Goal: Find specific page/section: Find specific page/section

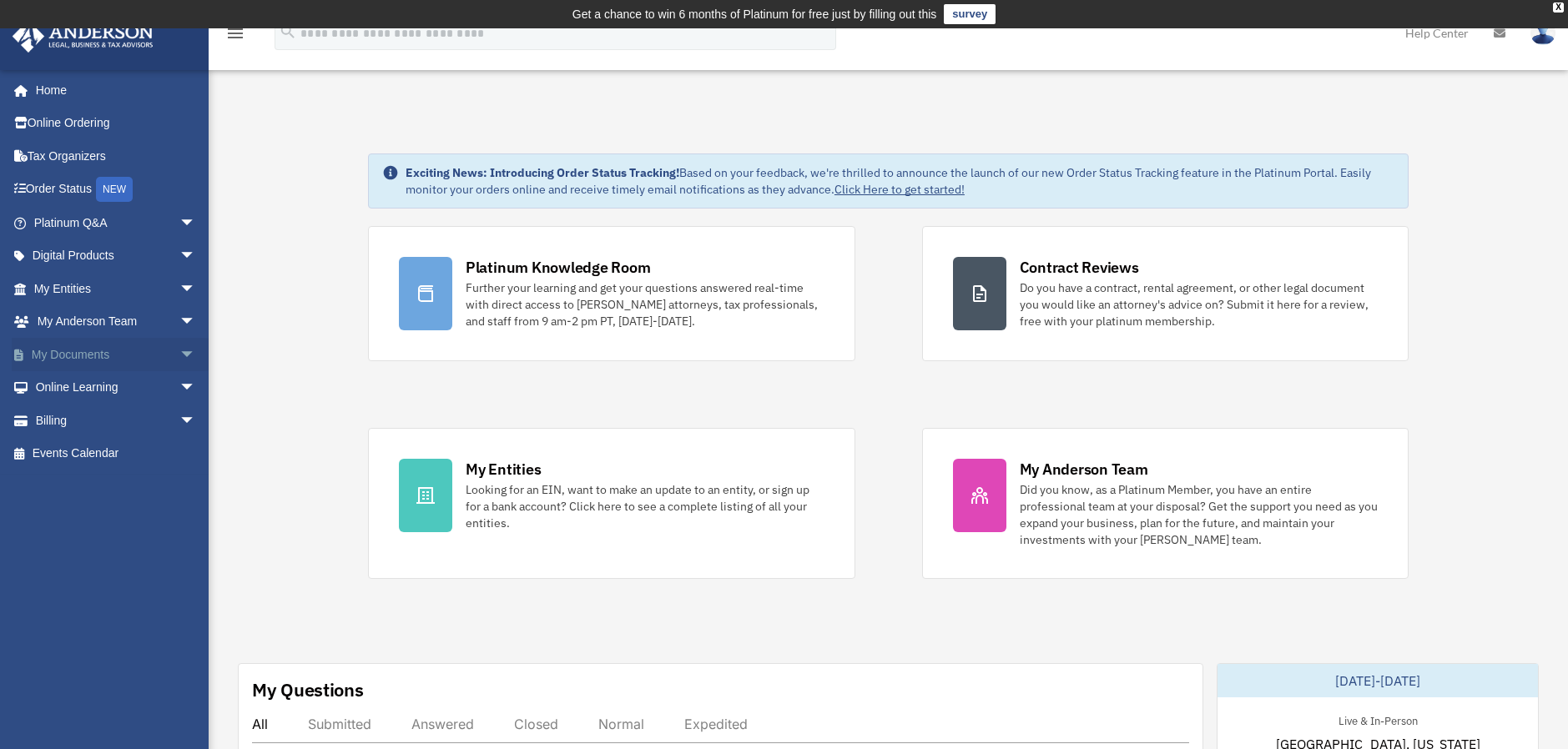
click at [46, 347] on link "My Documents arrow_drop_down" at bounding box center [117, 355] width 210 height 34
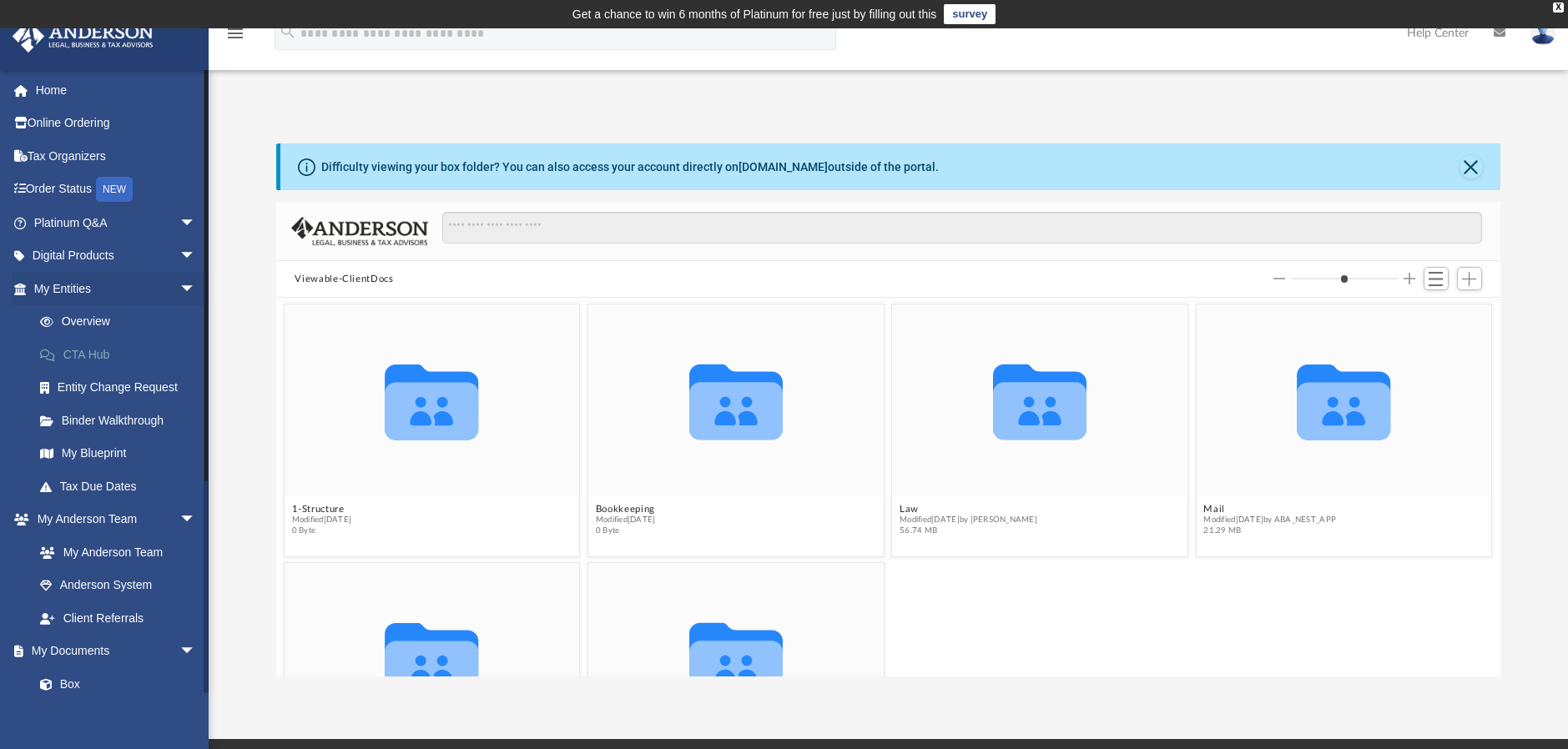
scroll to position [367, 1211]
click at [1264, 515] on span "Modified yesterday by ABA_NEST_APP" at bounding box center [1270, 519] width 133 height 11
click at [1204, 510] on button "Mail" at bounding box center [1270, 509] width 133 height 11
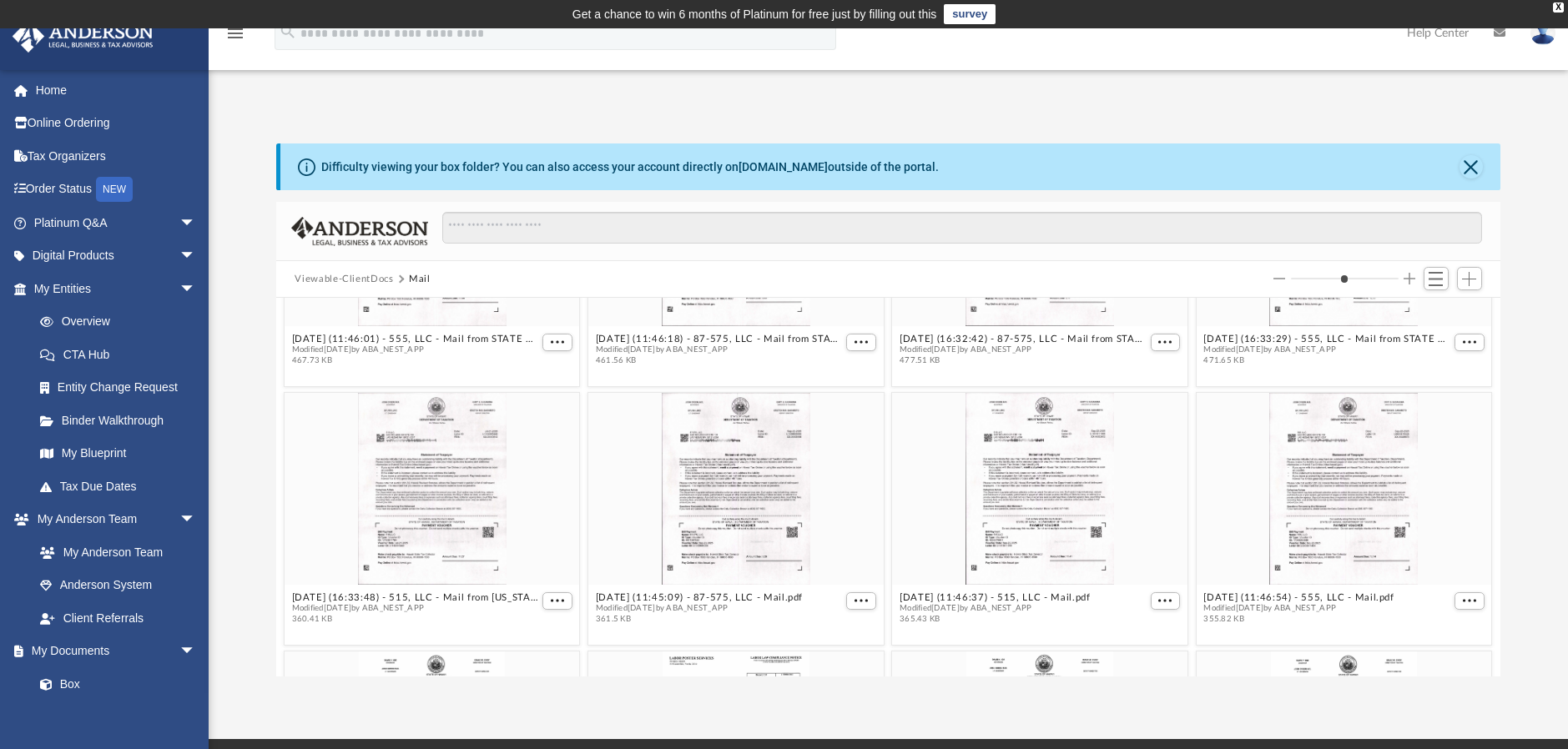
scroll to position [2503, 0]
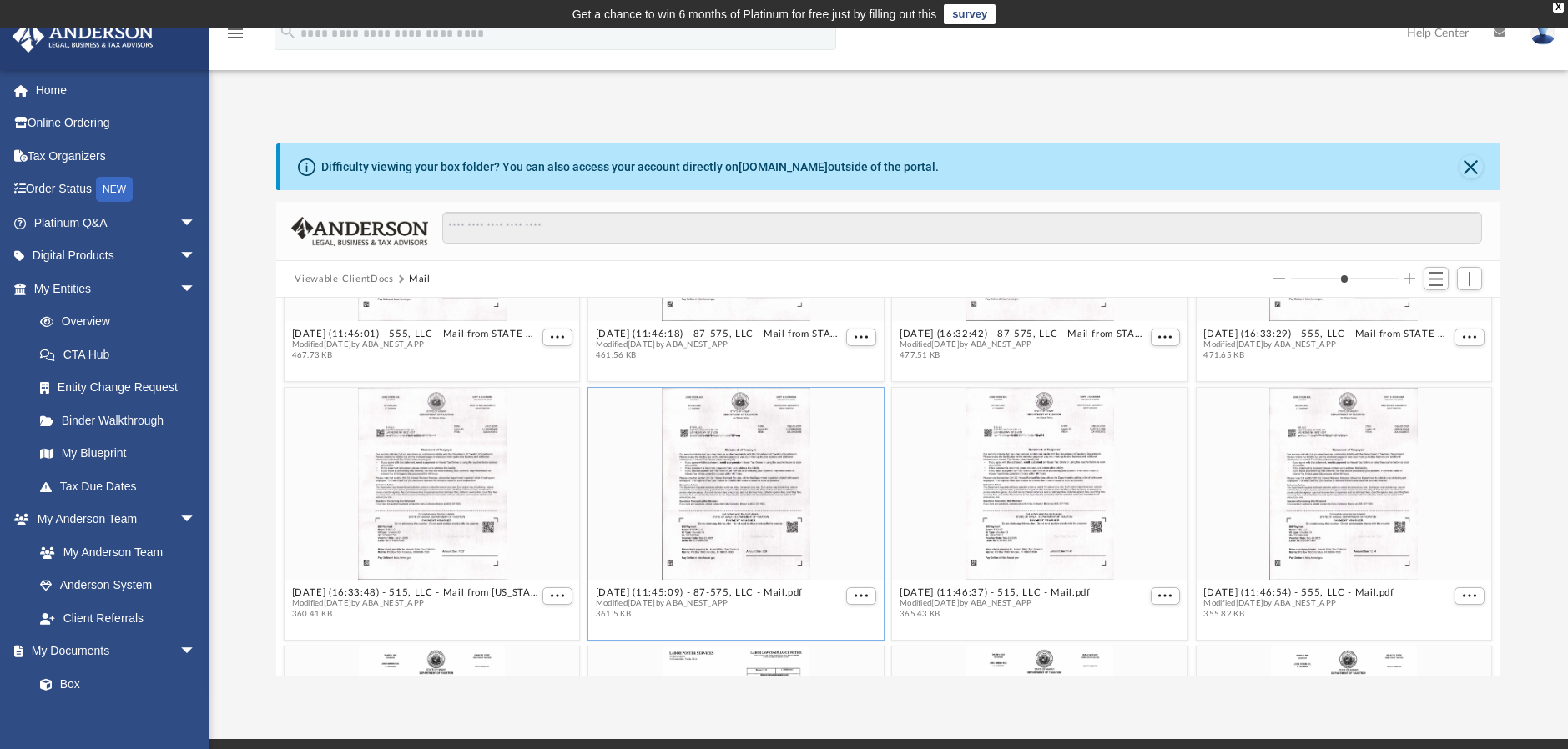
click at [747, 508] on div "grid" at bounding box center [736, 484] width 296 height 192
click at [750, 536] on div "grid" at bounding box center [736, 484] width 296 height 192
drag, startPoint x: 750, startPoint y: 536, endPoint x: 849, endPoint y: 593, distance: 114.2
click at [855, 593] on span "More options" at bounding box center [861, 596] width 13 height 8
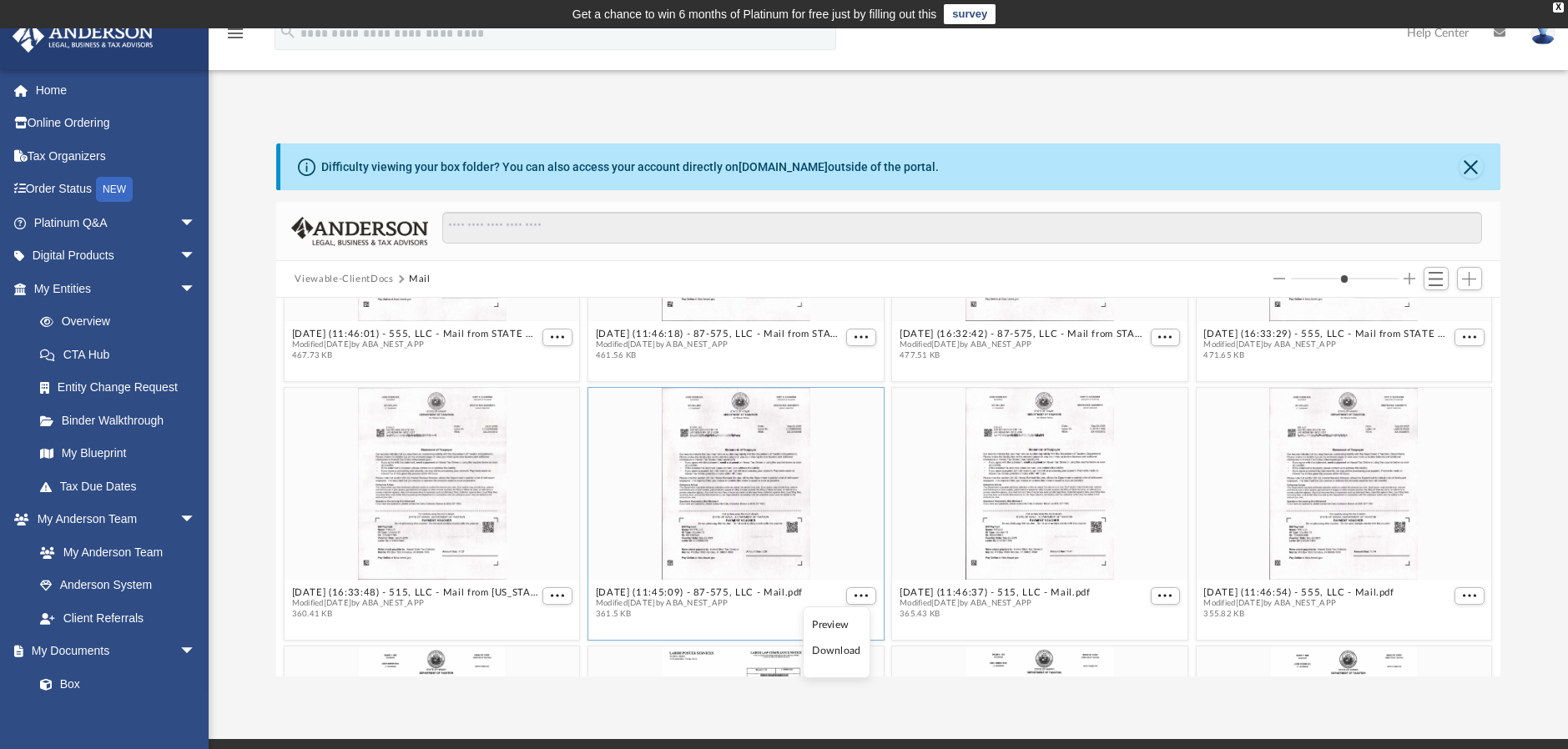
click at [833, 627] on li "Preview" at bounding box center [836, 625] width 48 height 18
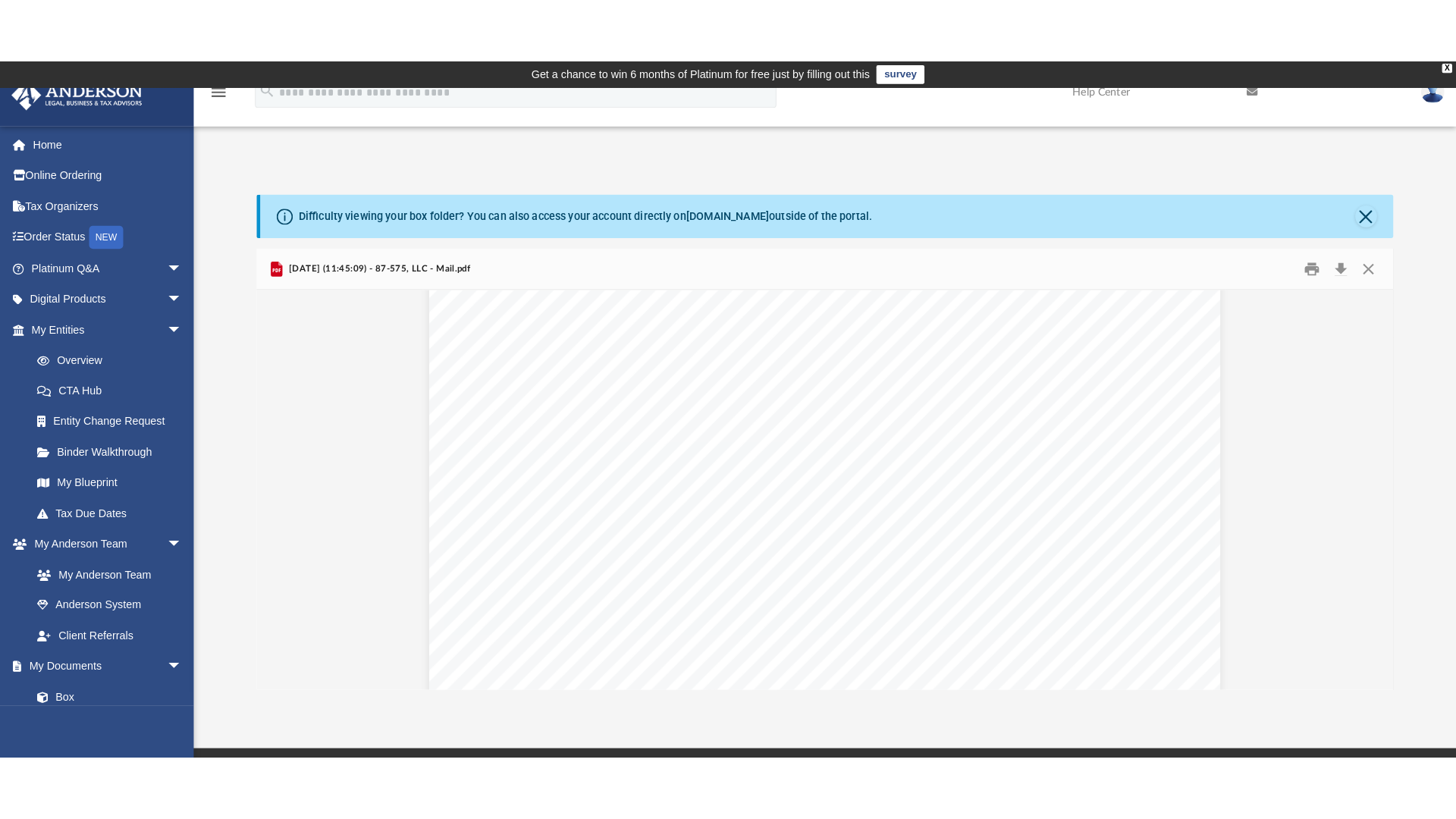
scroll to position [0, 0]
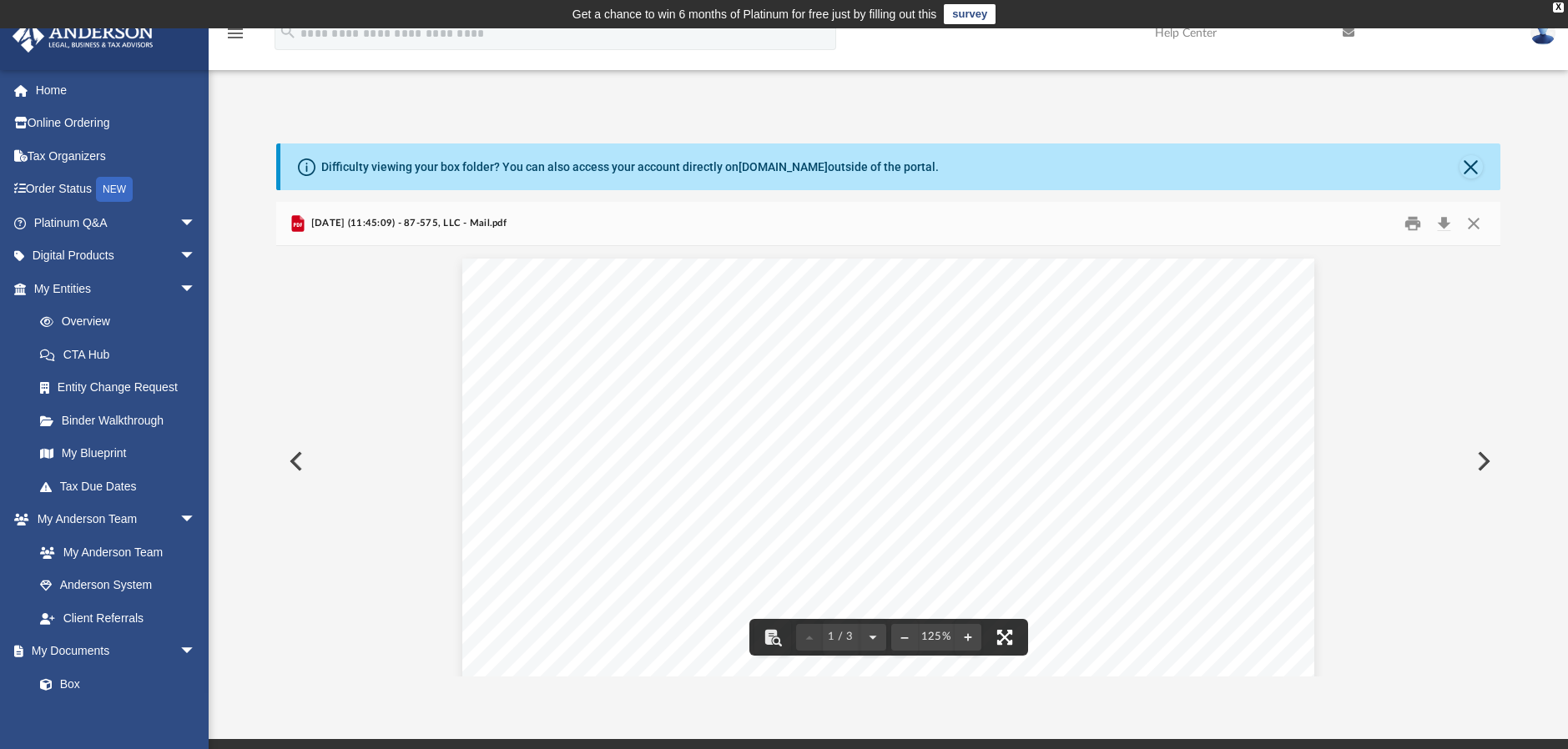
click at [1002, 637] on button "File preview" at bounding box center [1004, 637] width 37 height 37
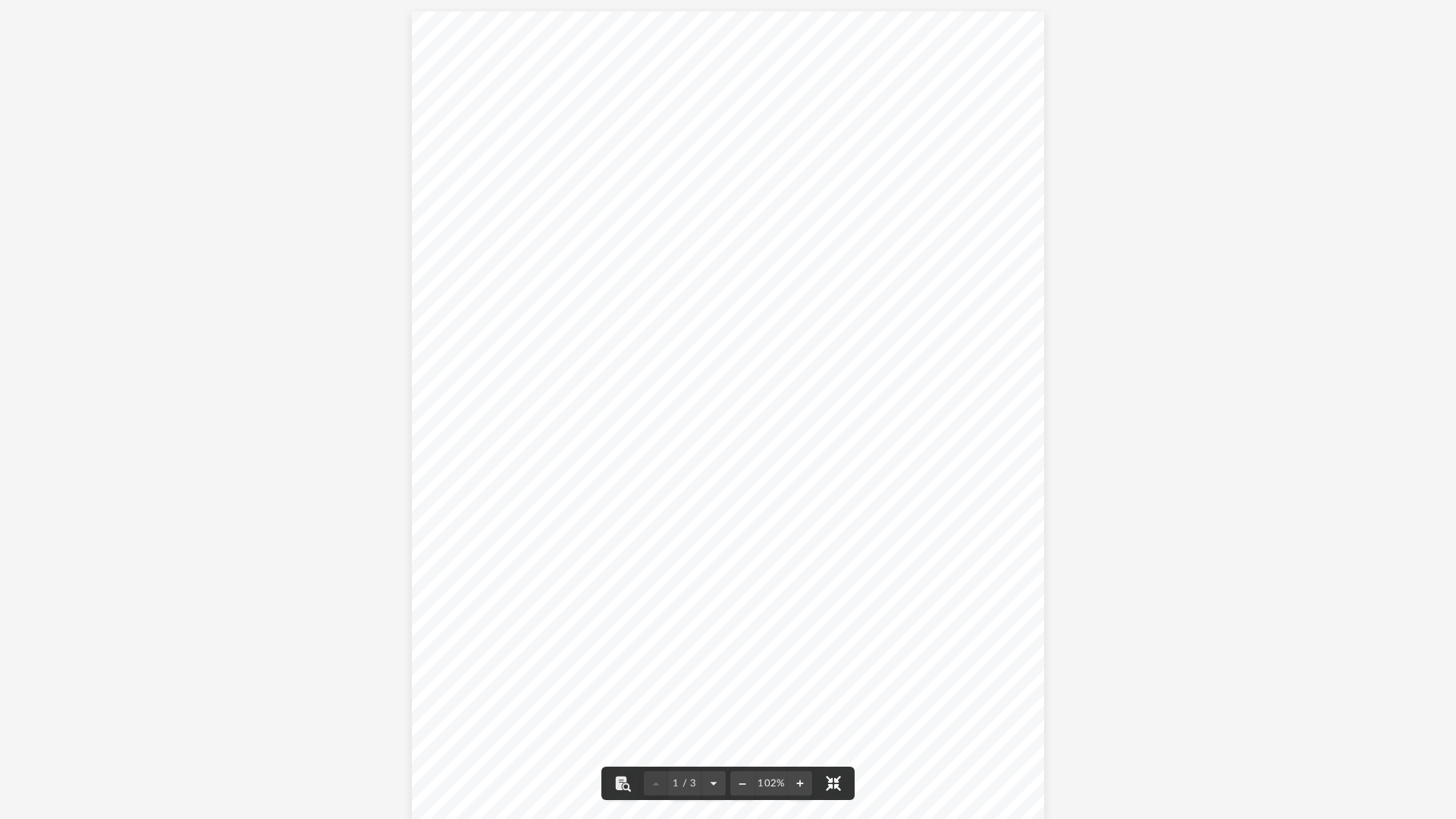
click at [838, 681] on button "File preview" at bounding box center [833, 783] width 33 height 33
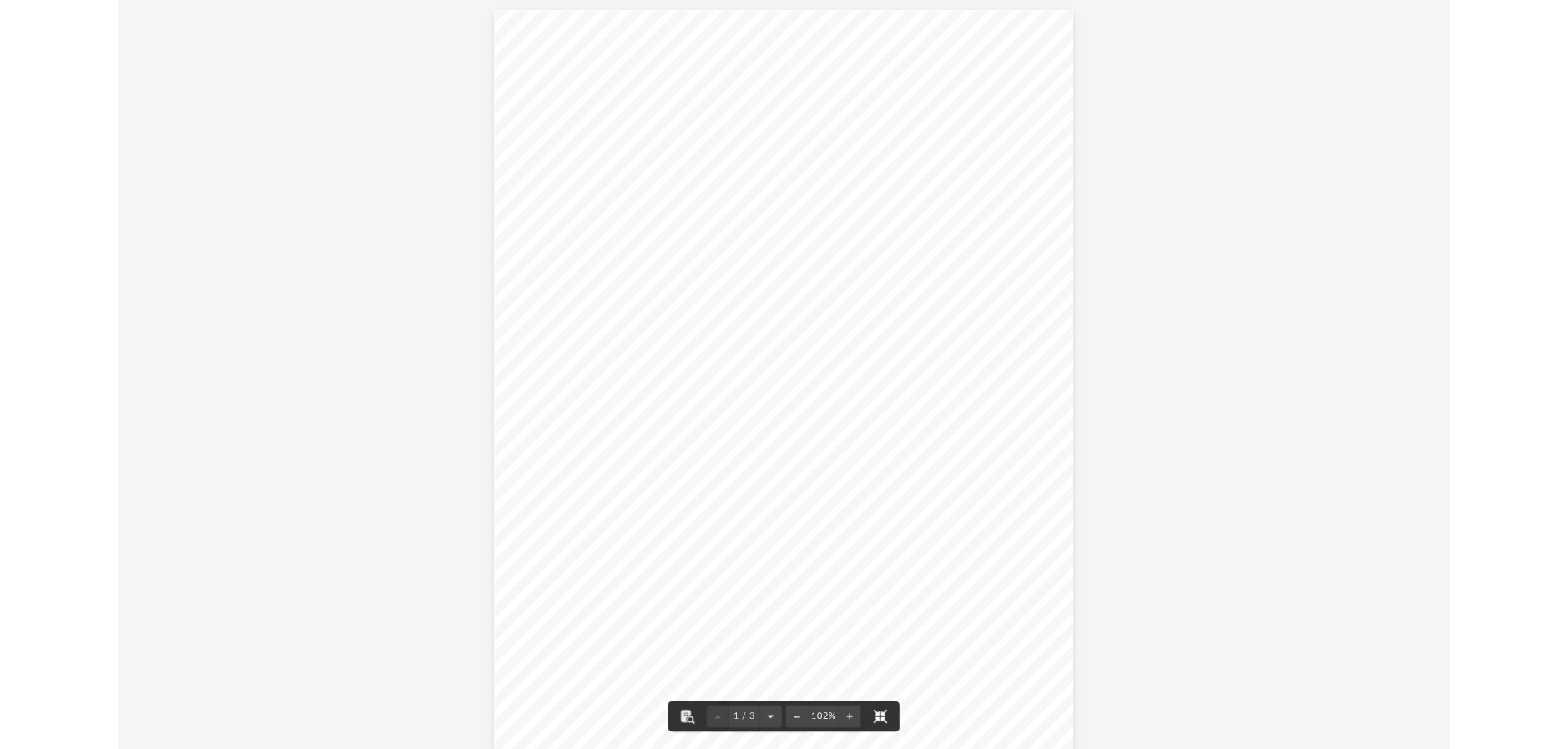
scroll to position [367, 1211]
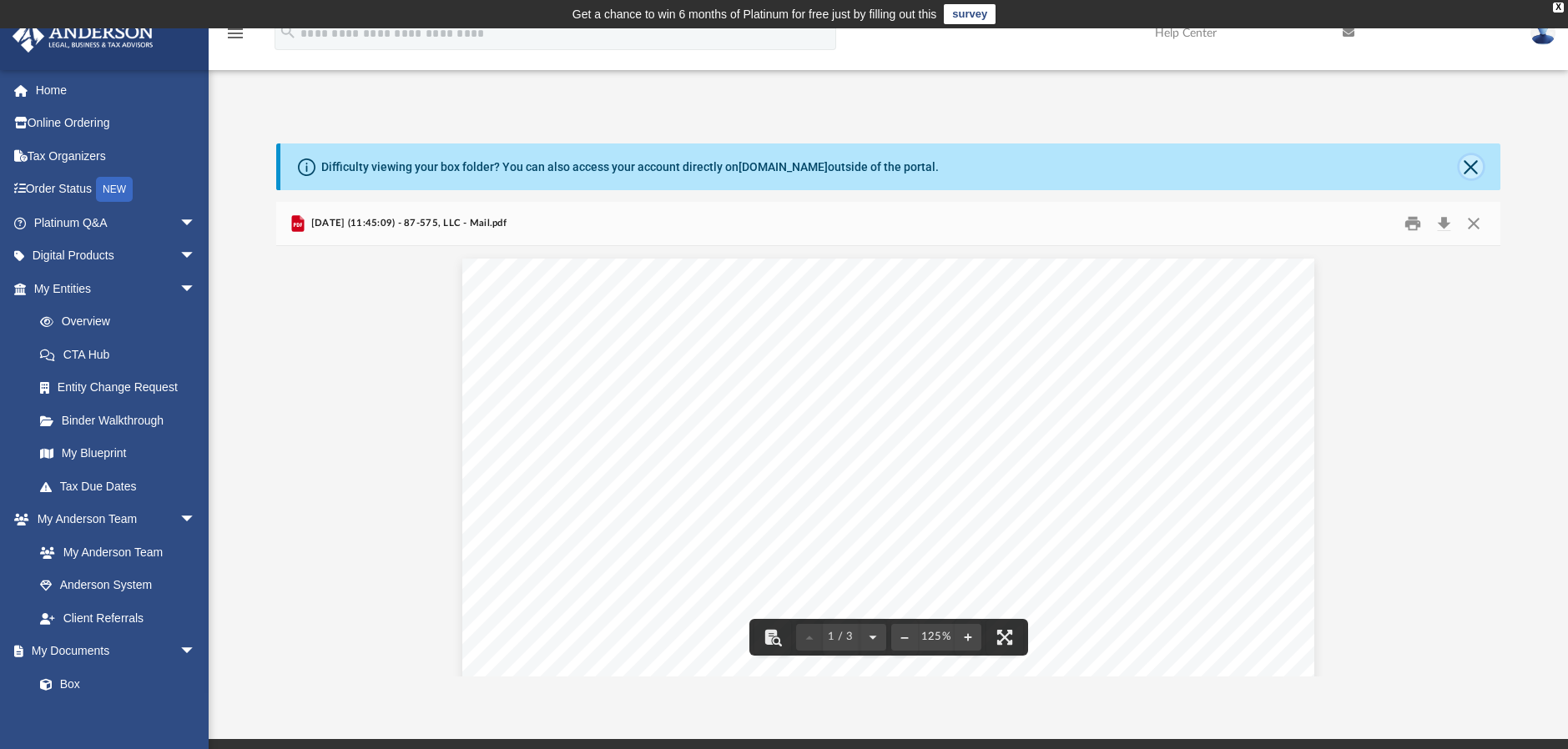
click at [1469, 162] on button "Close" at bounding box center [1471, 167] width 24 height 24
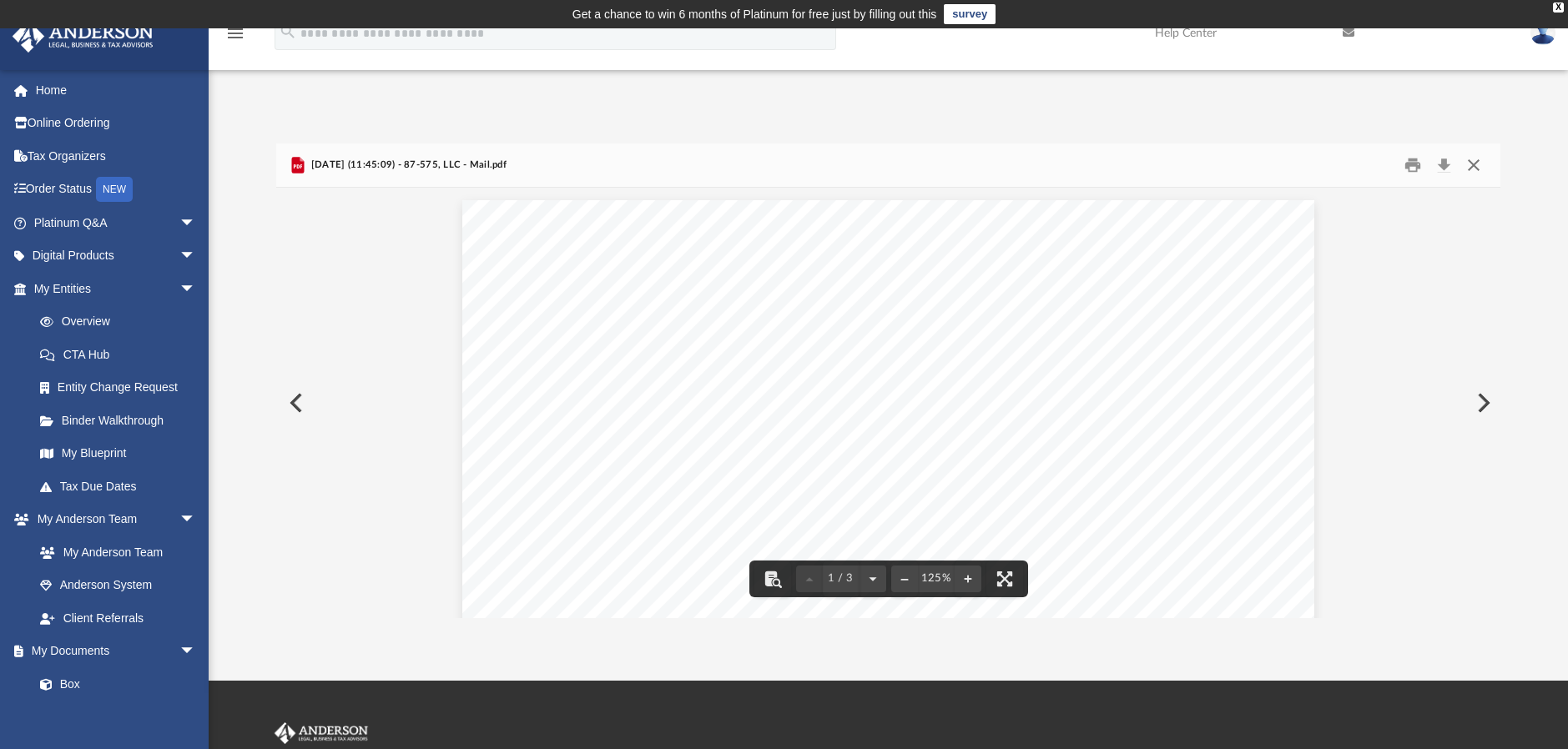
click at [1473, 156] on button "Close" at bounding box center [1473, 165] width 30 height 26
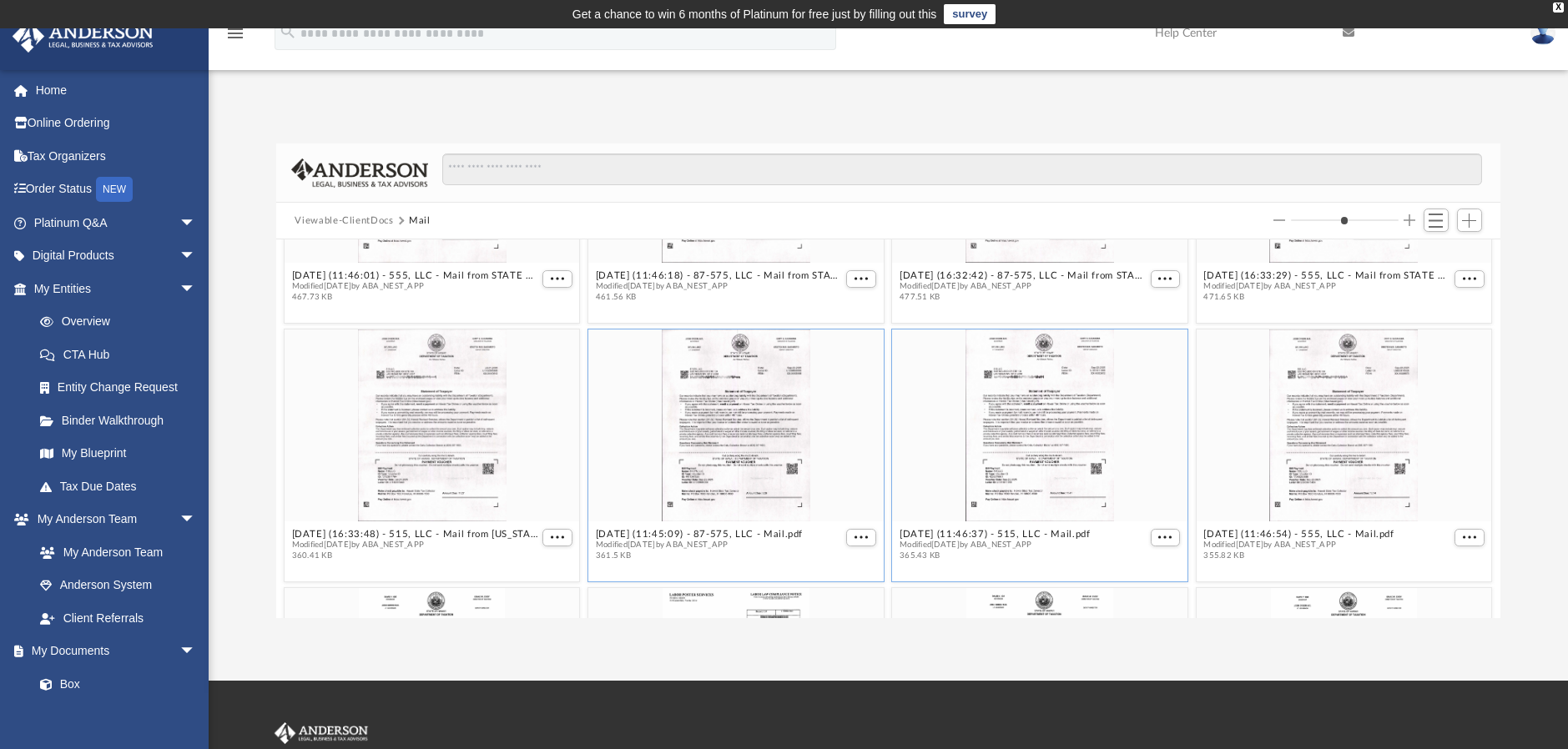
click at [1068, 518] on div "grid" at bounding box center [1040, 425] width 296 height 192
drag, startPoint x: 1068, startPoint y: 518, endPoint x: 1157, endPoint y: 533, distance: 90.3
click at [1158, 533] on span "More options" at bounding box center [1164, 537] width 13 height 8
click at [1126, 565] on li "Preview" at bounding box center [1136, 567] width 48 height 18
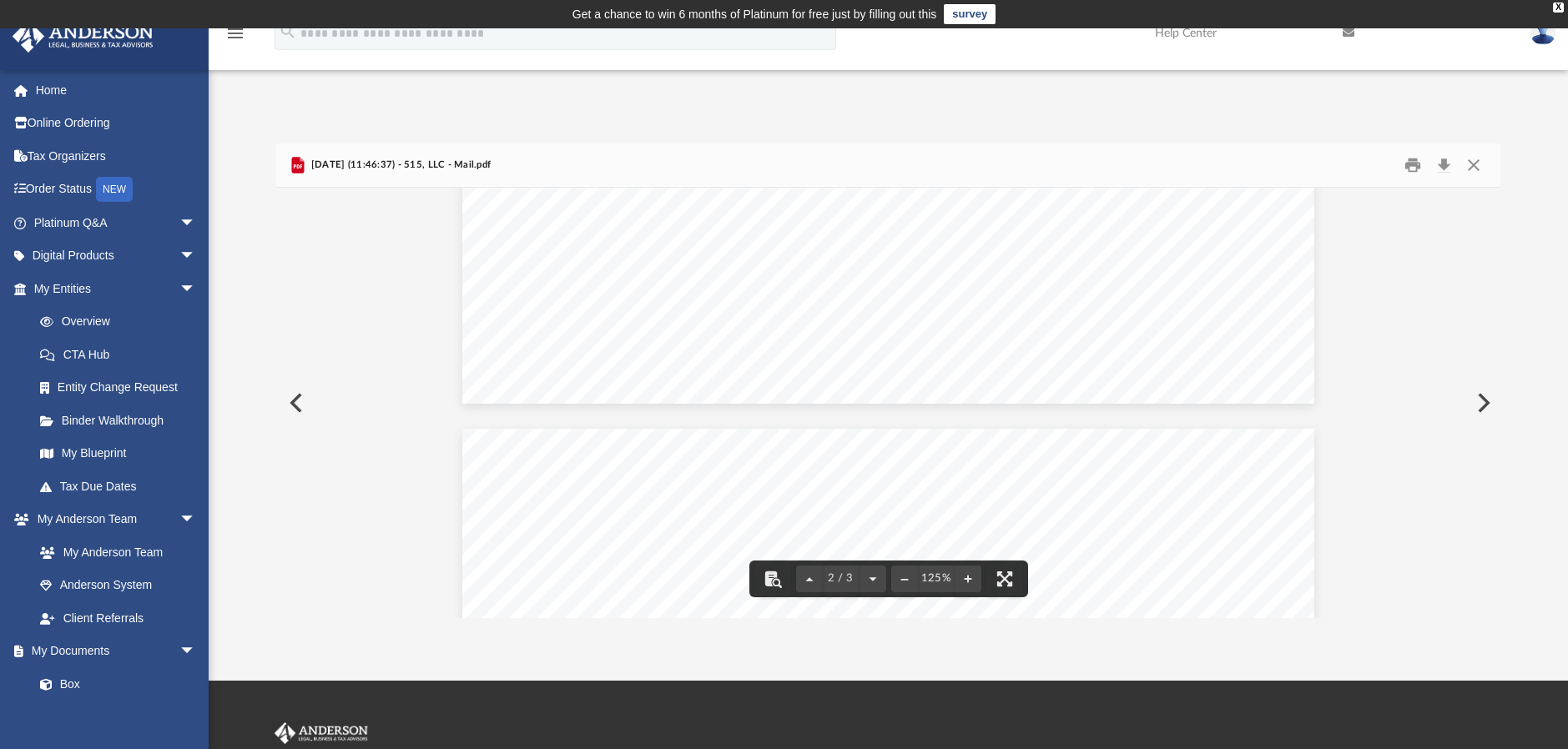
scroll to position [918, 0]
click at [1474, 168] on button "Close" at bounding box center [1473, 165] width 30 height 26
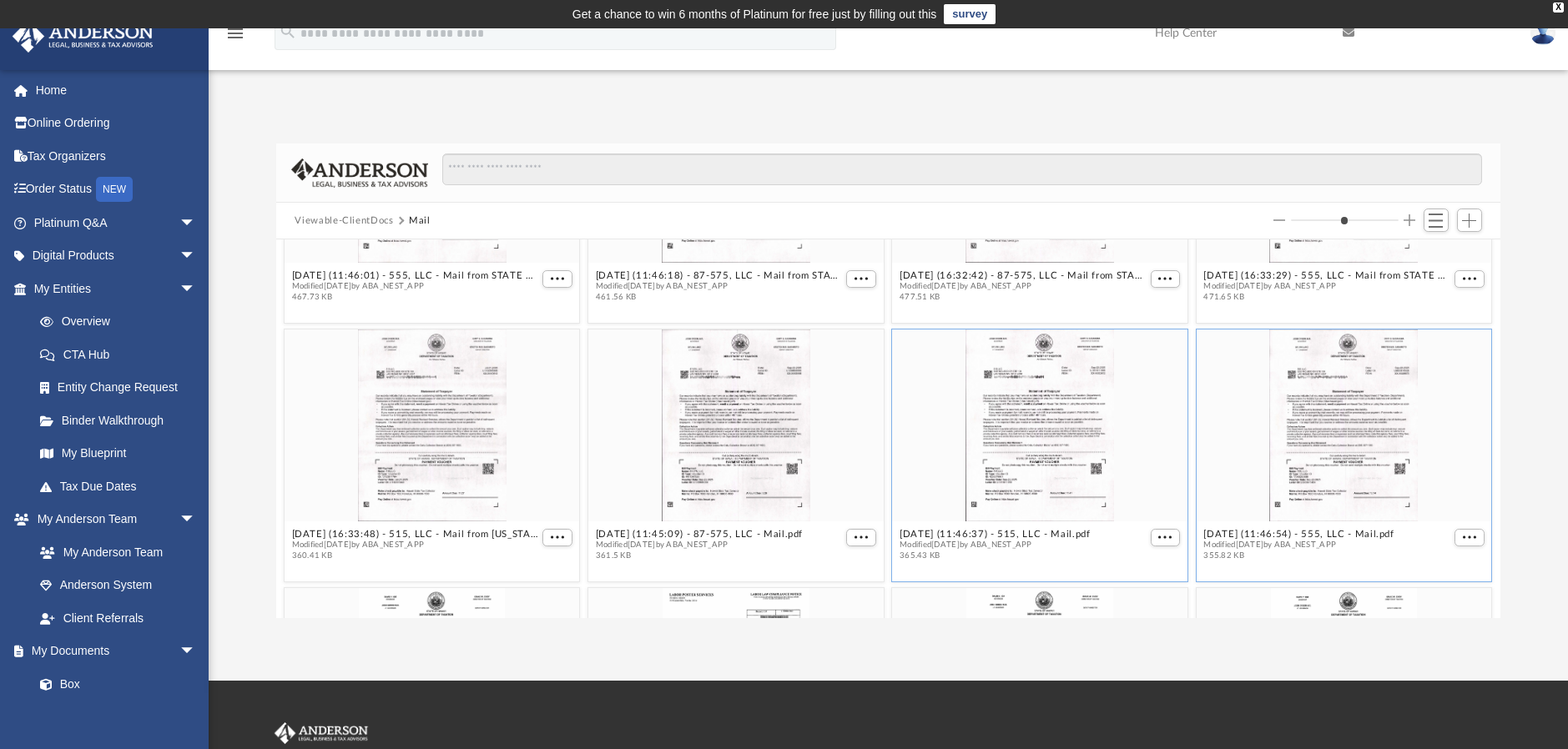
click at [1298, 476] on div "grid" at bounding box center [1343, 425] width 296 height 192
click at [1298, 477] on div "grid" at bounding box center [1343, 425] width 296 height 192
drag, startPoint x: 1298, startPoint y: 477, endPoint x: 1430, endPoint y: 485, distance: 132.2
click at [1430, 485] on div "grid" at bounding box center [1343, 425] width 296 height 192
click at [1462, 536] on span "More options" at bounding box center [1468, 537] width 13 height 8
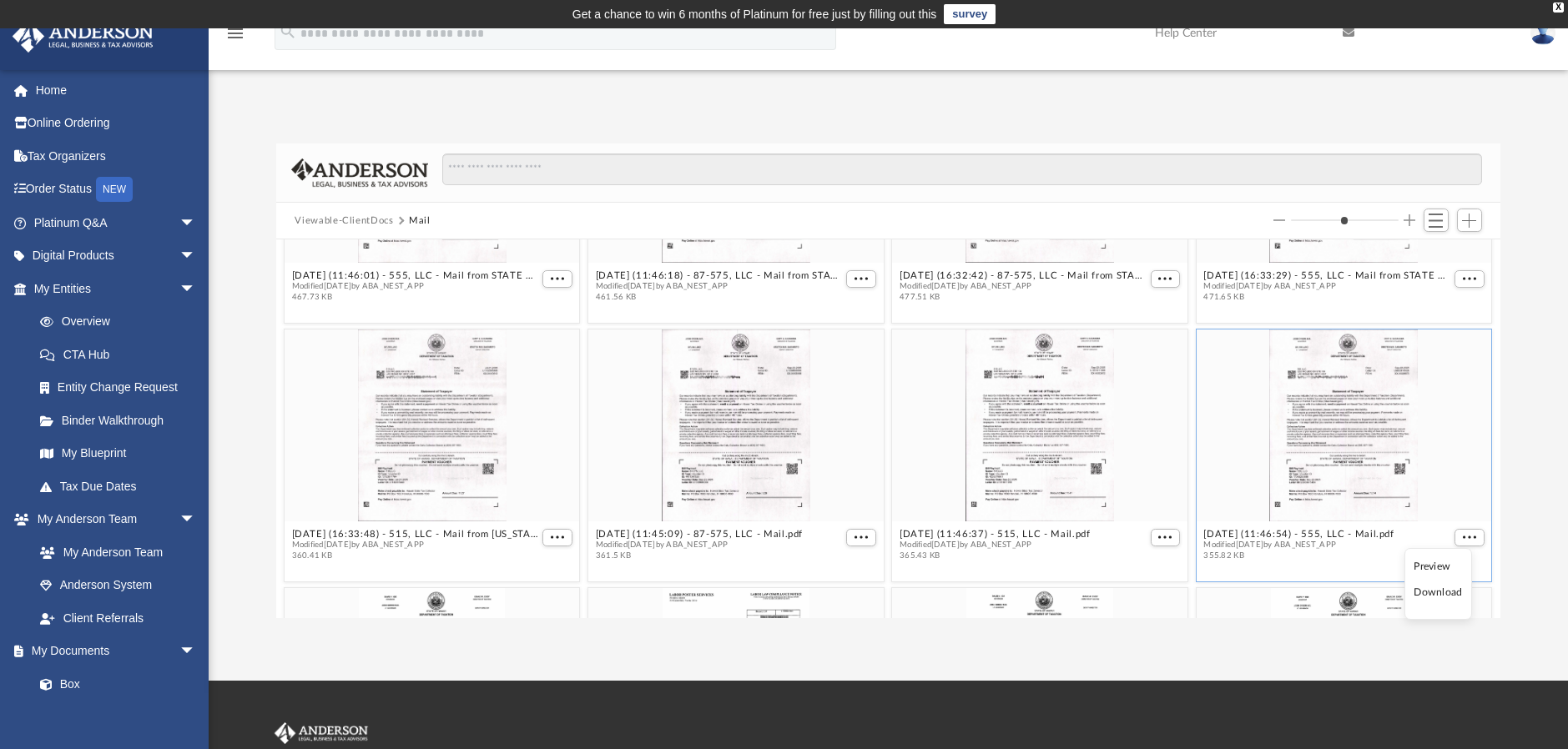
click at [1434, 565] on li "Preview" at bounding box center [1437, 567] width 48 height 18
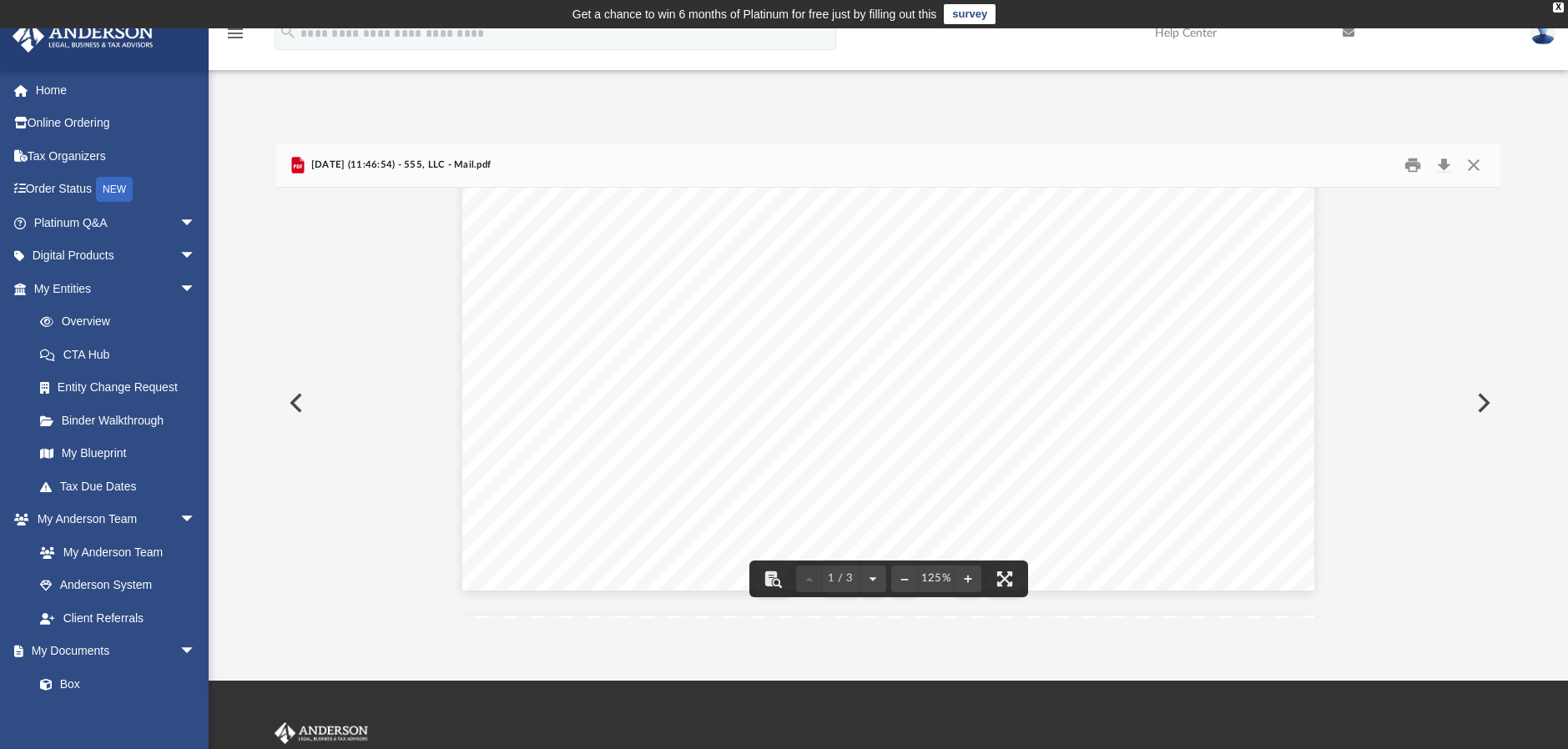
scroll to position [751, 0]
click at [1471, 160] on button "Close" at bounding box center [1473, 165] width 30 height 26
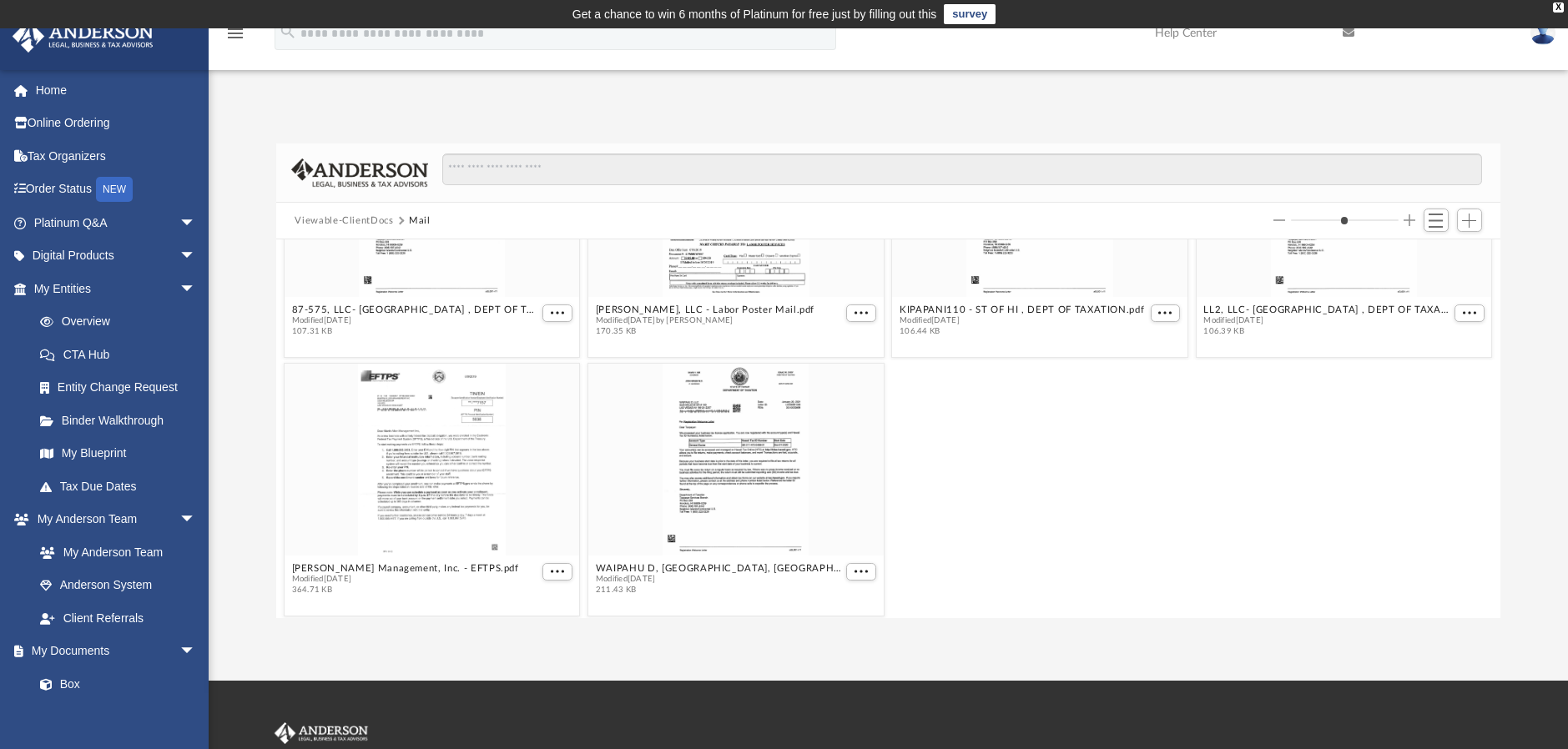
scroll to position [2992, 0]
